Goal: Navigation & Orientation: Find specific page/section

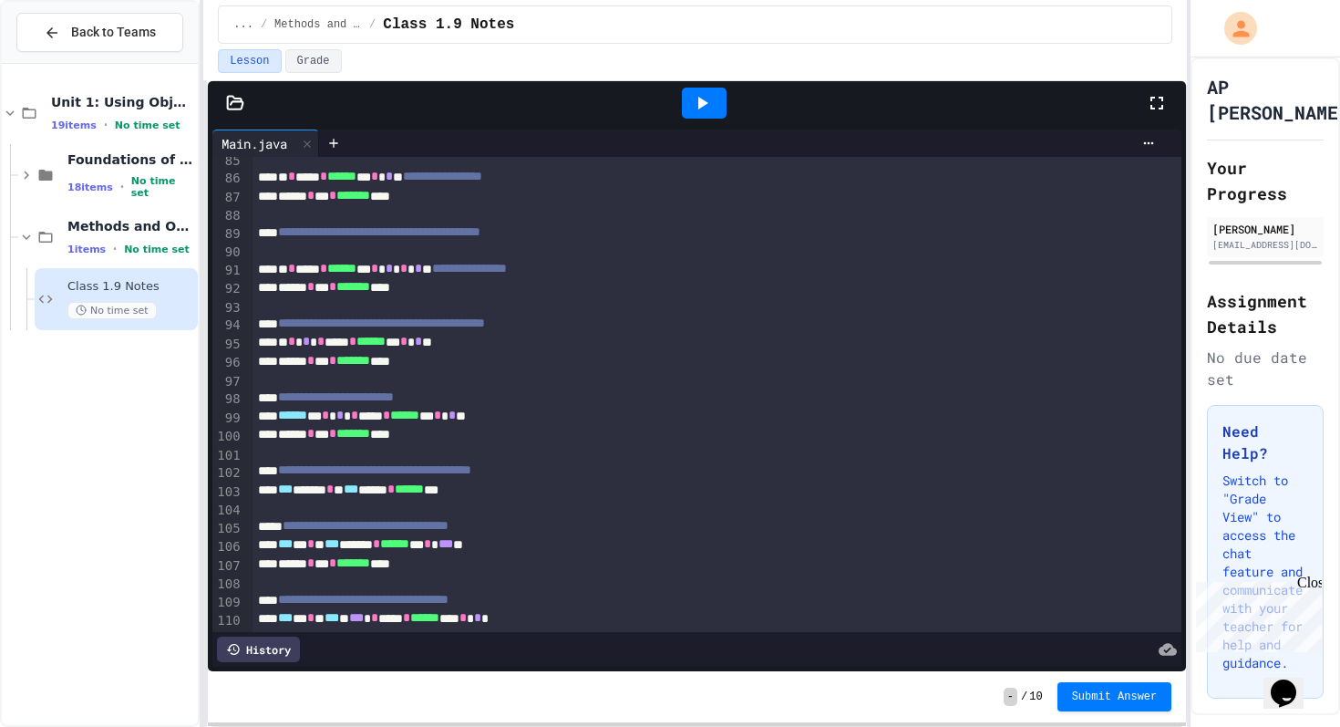
scroll to position [1977, 0]
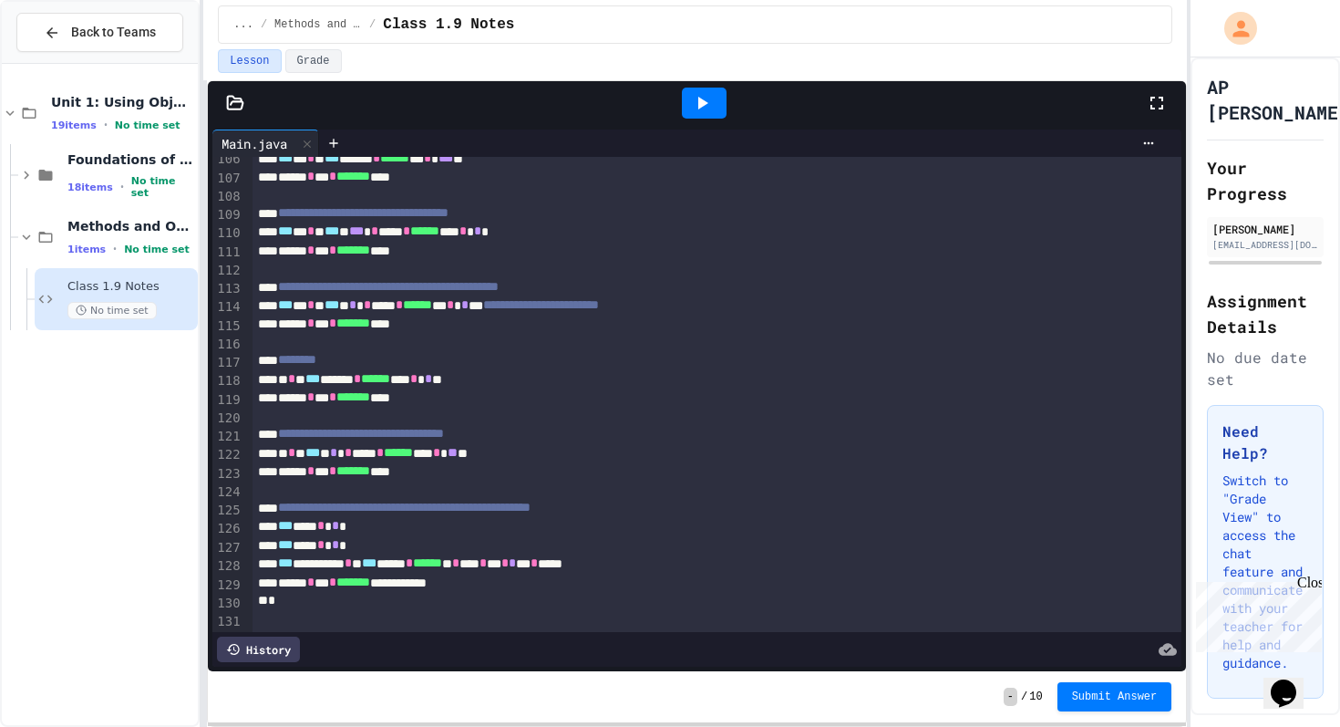
scroll to position [1977, 0]
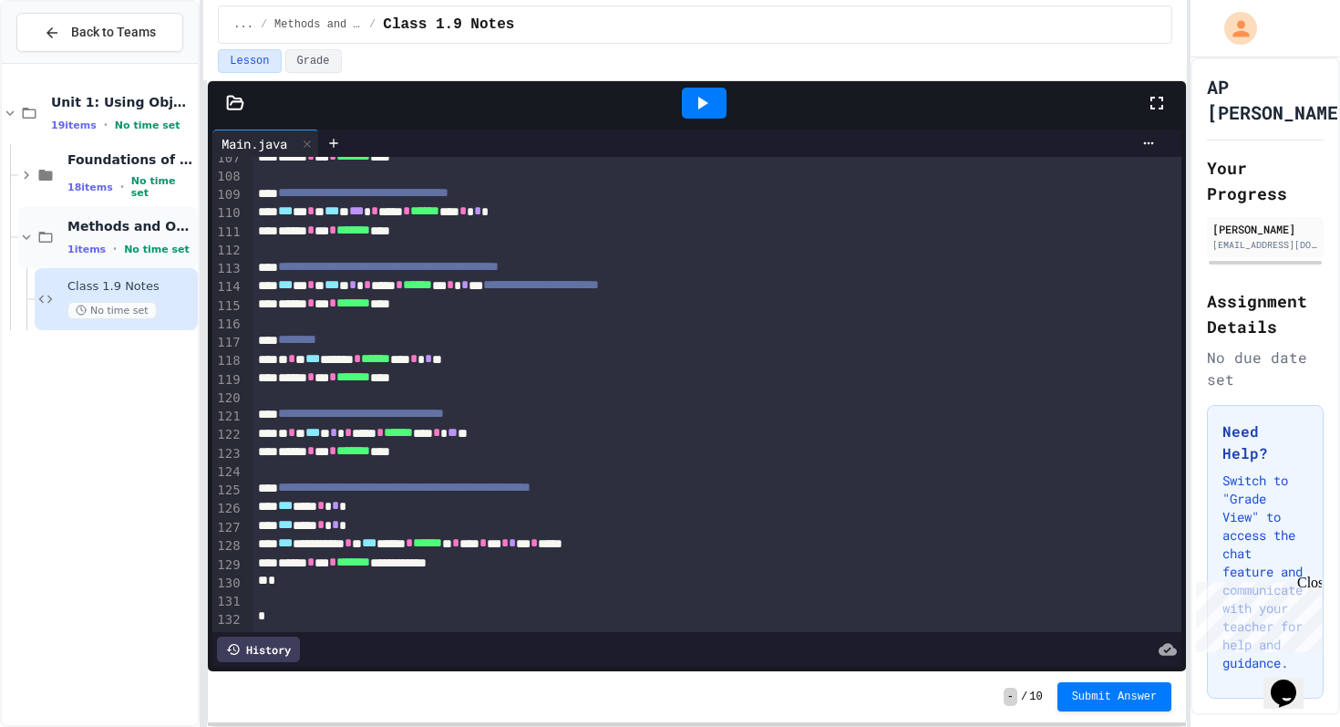
click at [25, 233] on icon at bounding box center [26, 237] width 16 height 16
click at [25, 234] on icon at bounding box center [30, 237] width 16 height 16
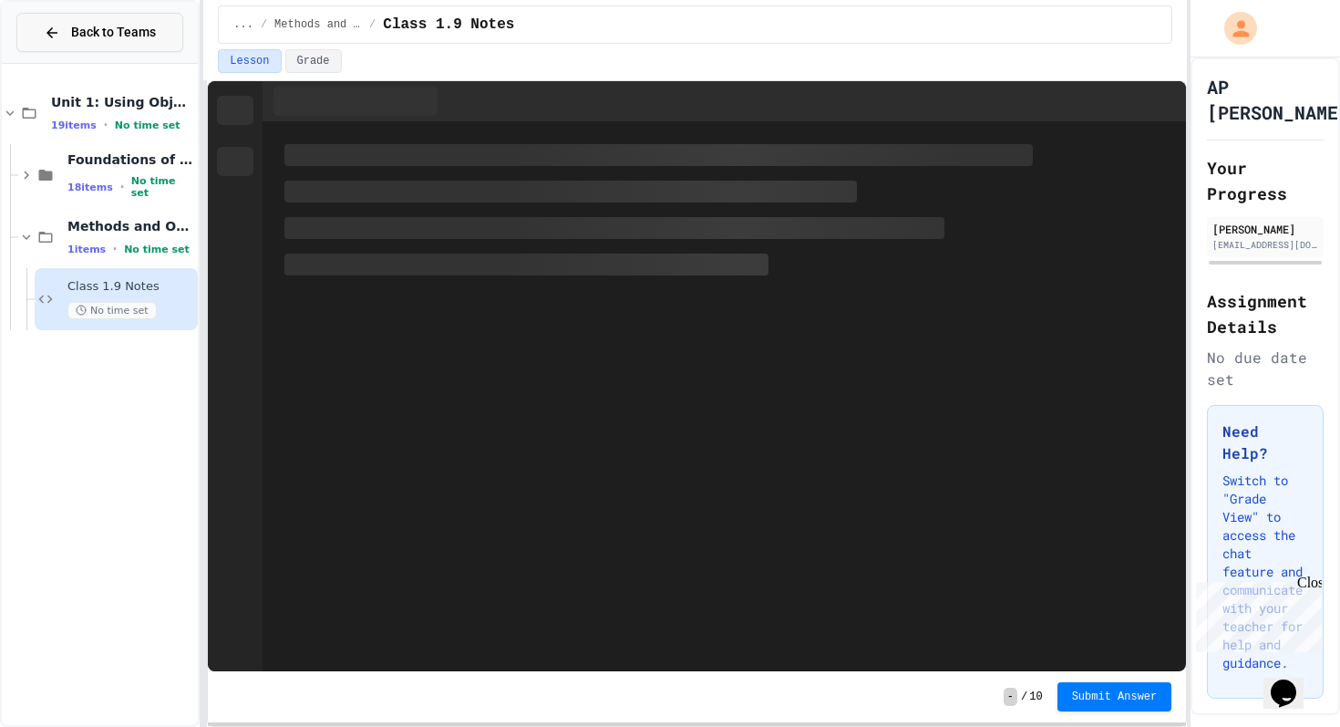
click at [89, 31] on span "Back to Teams" at bounding box center [113, 32] width 85 height 19
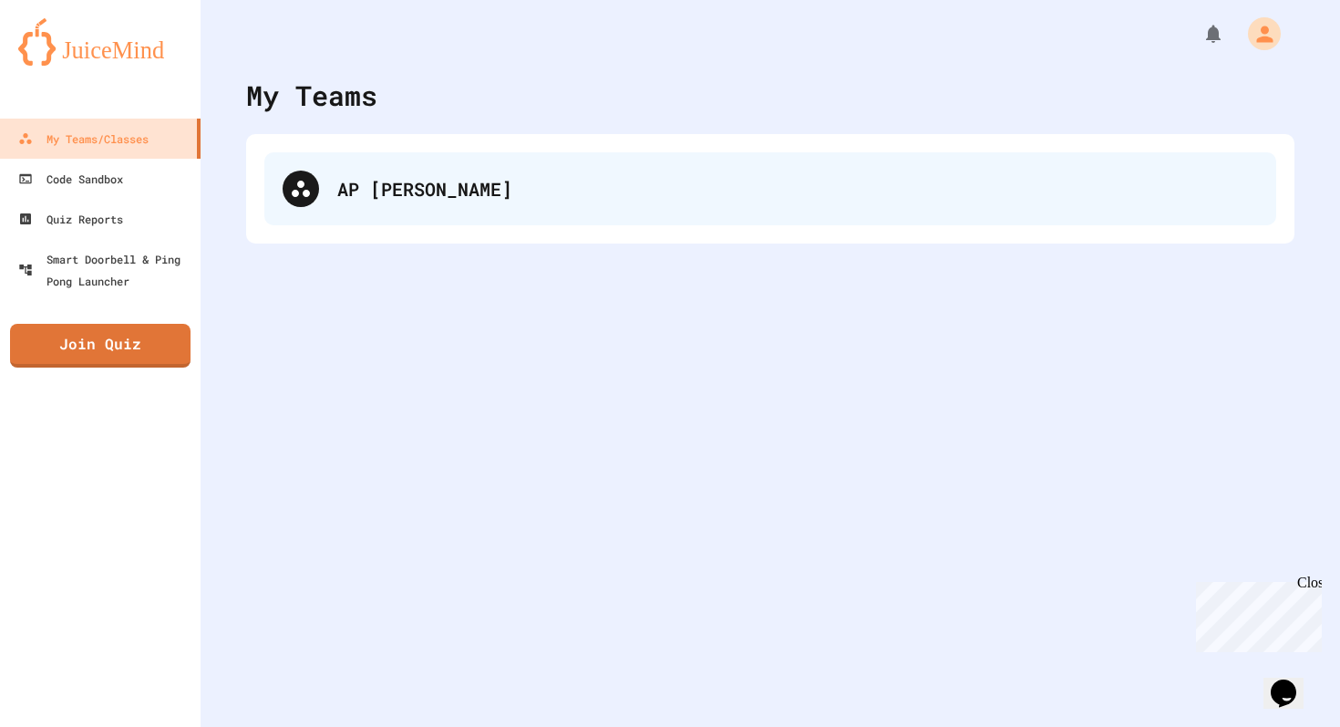
click at [386, 175] on div "AP [PERSON_NAME]" at bounding box center [797, 188] width 921 height 27
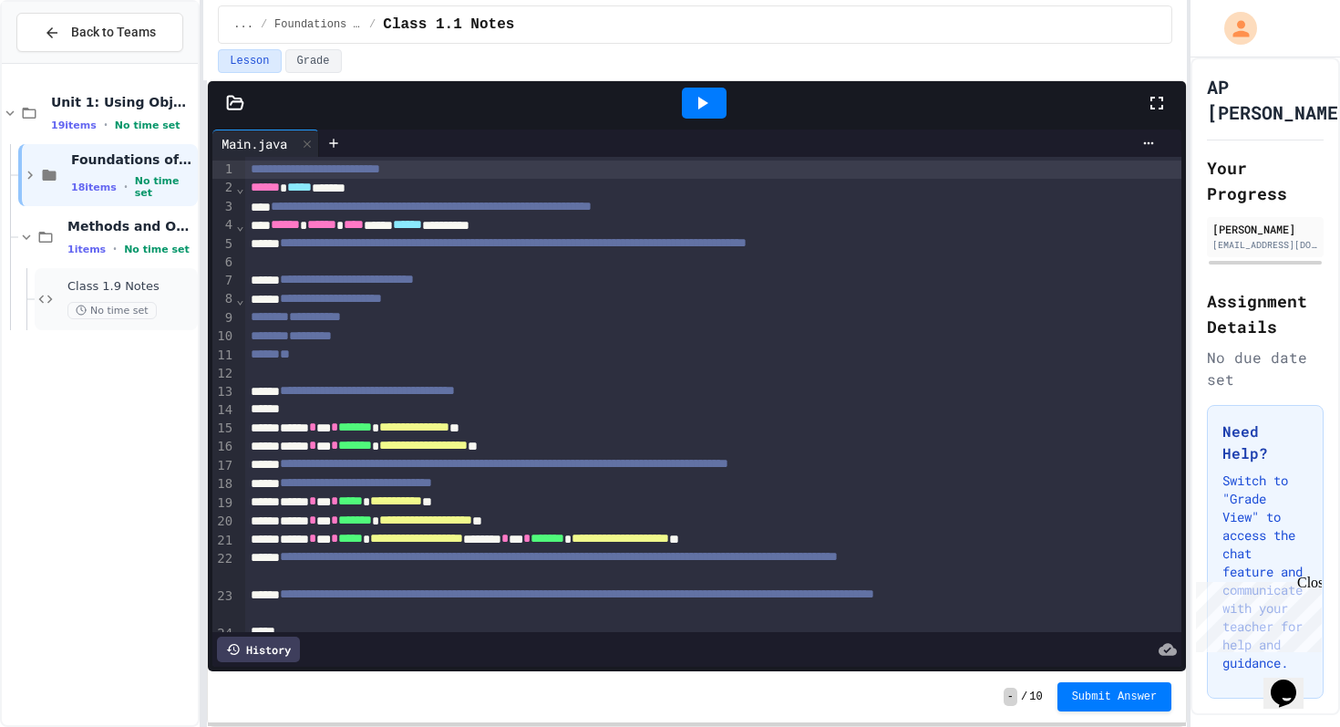
click at [104, 291] on span "Class 1.9 Notes" at bounding box center [130, 286] width 127 height 15
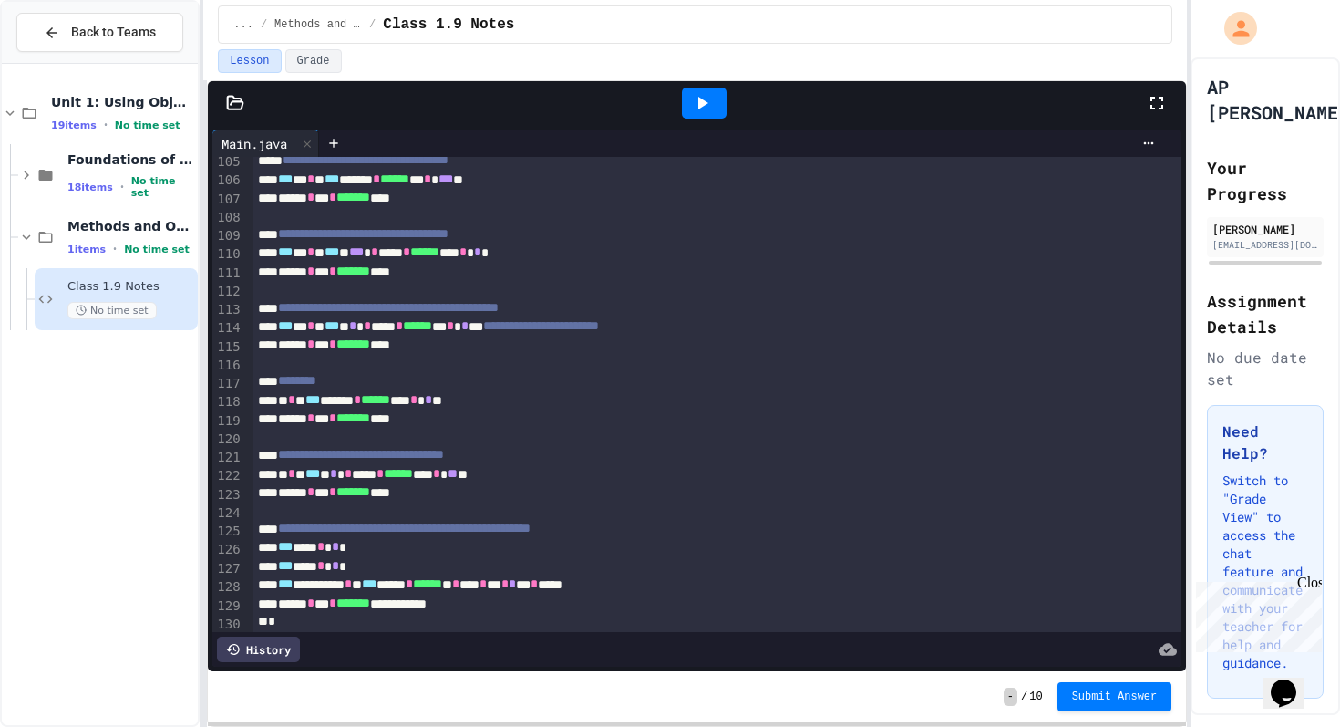
scroll to position [1977, 0]
